Goal: Task Accomplishment & Management: Manage account settings

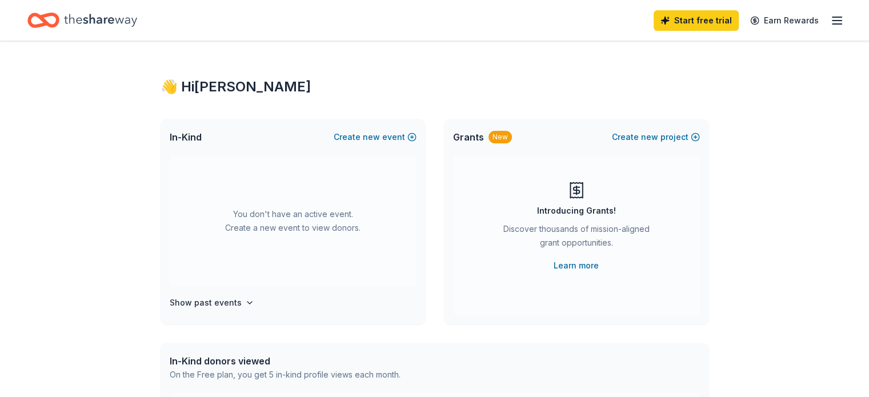
click at [830, 18] on icon "button" at bounding box center [837, 21] width 14 height 14
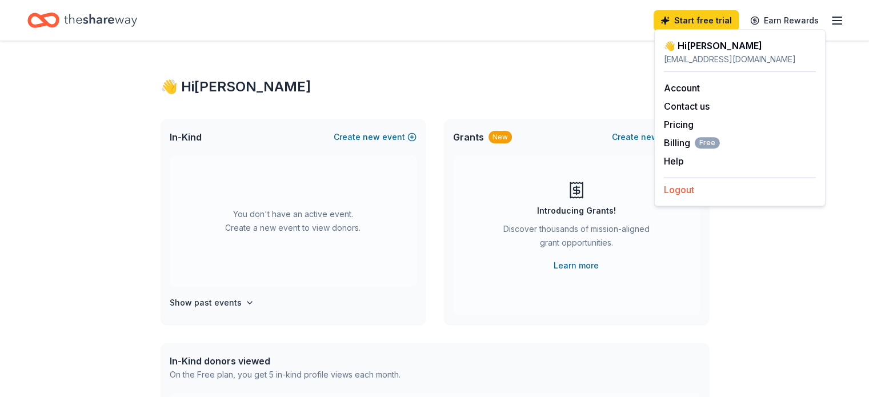
click at [683, 191] on button "Logout" at bounding box center [679, 190] width 30 height 14
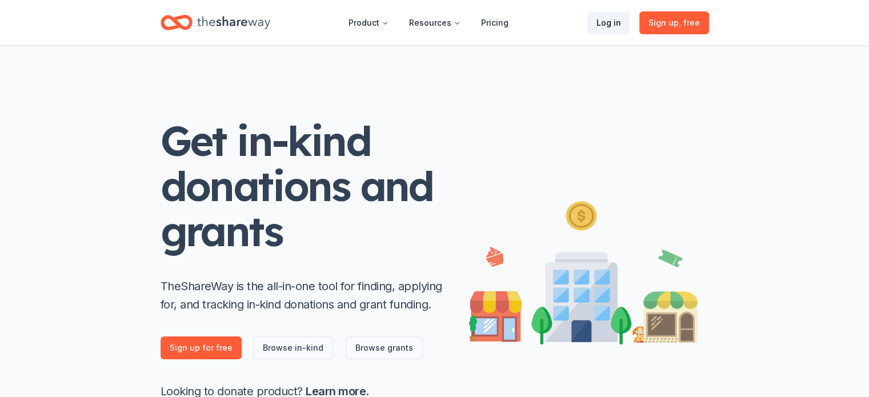
click at [620, 20] on link "Log in" at bounding box center [608, 22] width 43 height 23
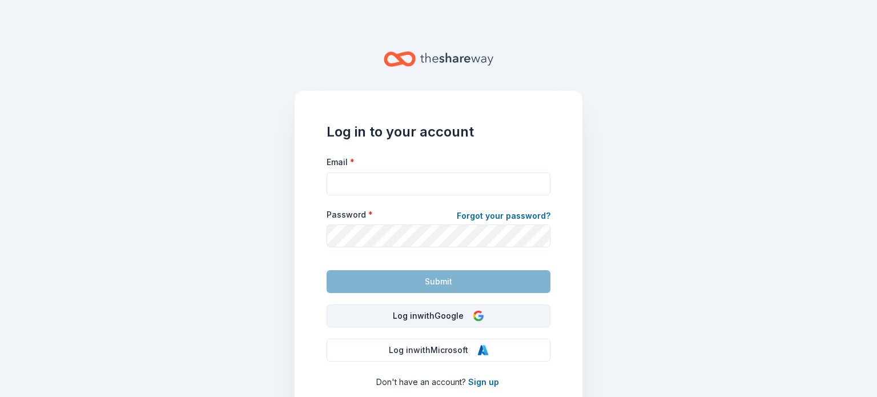
click at [423, 313] on button "Log in with Google" at bounding box center [439, 315] width 224 height 23
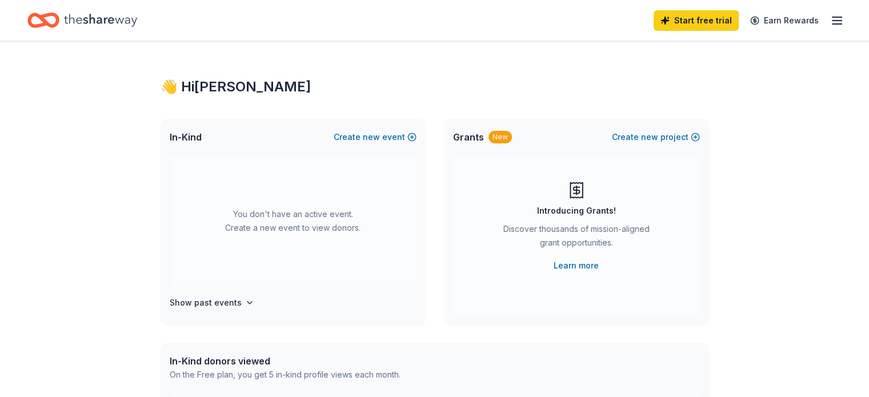
click at [423, 313] on div "You don't have an active event. Create a new event to view donors. Show past ev…" at bounding box center [292, 239] width 265 height 169
click at [832, 24] on line "button" at bounding box center [836, 24] width 9 height 0
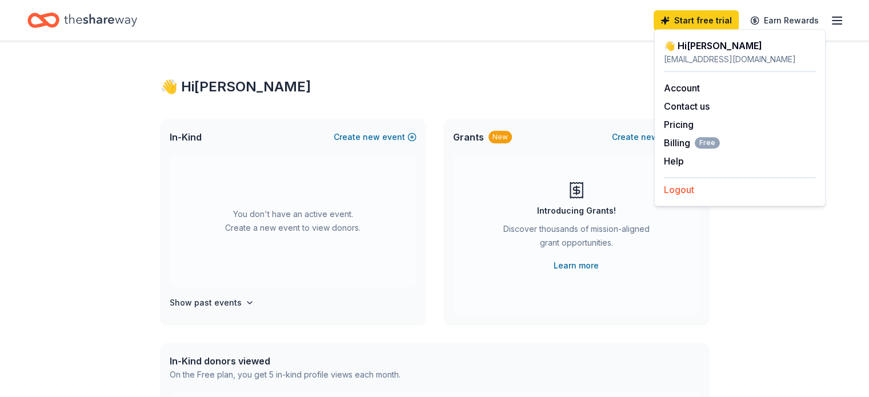
click at [692, 187] on button "Logout" at bounding box center [679, 190] width 30 height 14
